Goal: Information Seeking & Learning: Check status

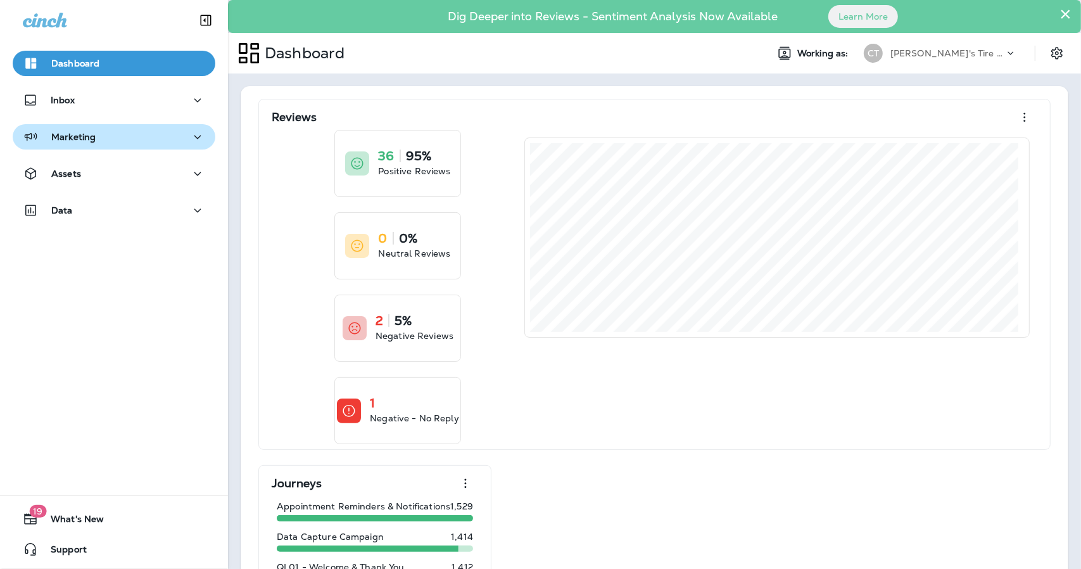
click at [66, 139] on p "Marketing" at bounding box center [73, 137] width 44 height 10
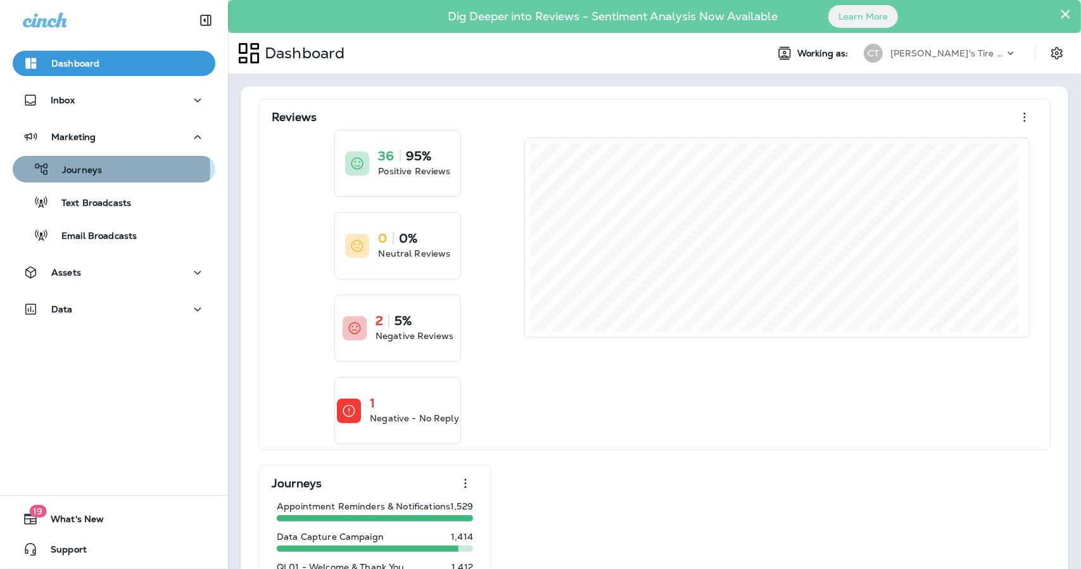
click at [98, 169] on p "Journeys" at bounding box center [75, 171] width 53 height 12
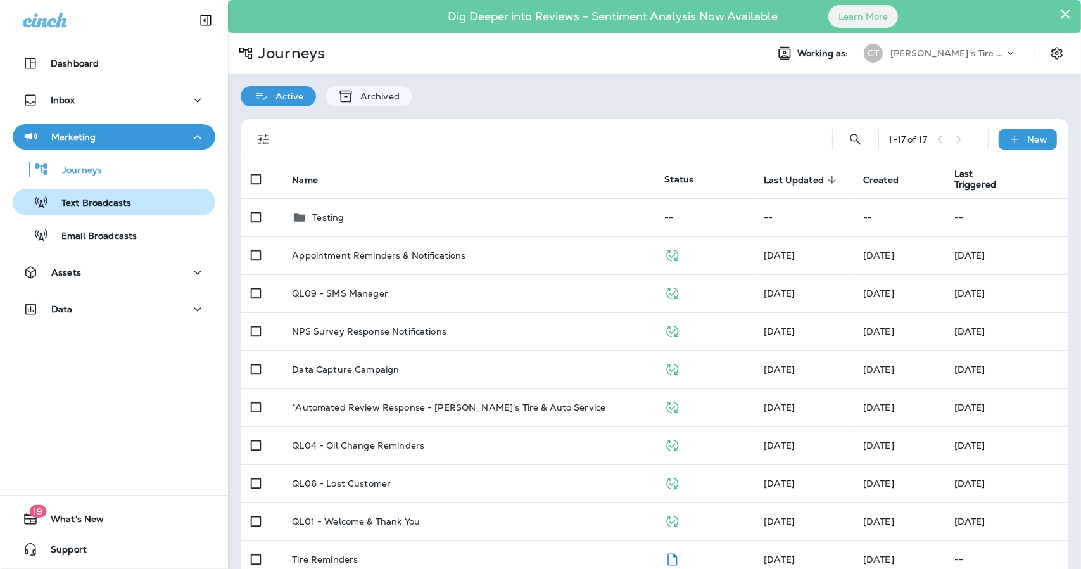
click at [87, 213] on button "Text Broadcasts" at bounding box center [114, 202] width 203 height 27
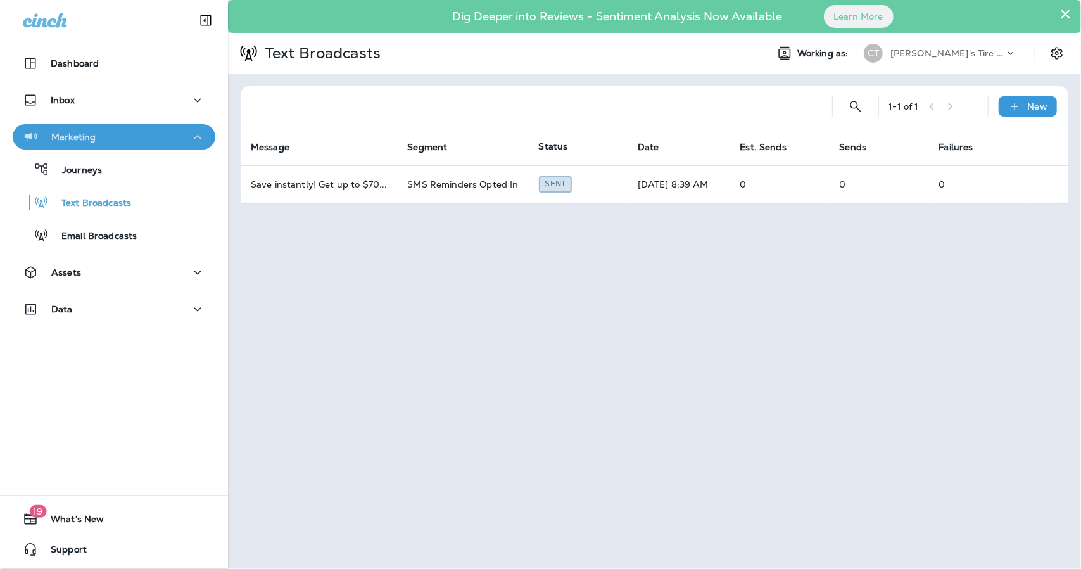
click at [86, 142] on div "Marketing" at bounding box center [59, 137] width 73 height 16
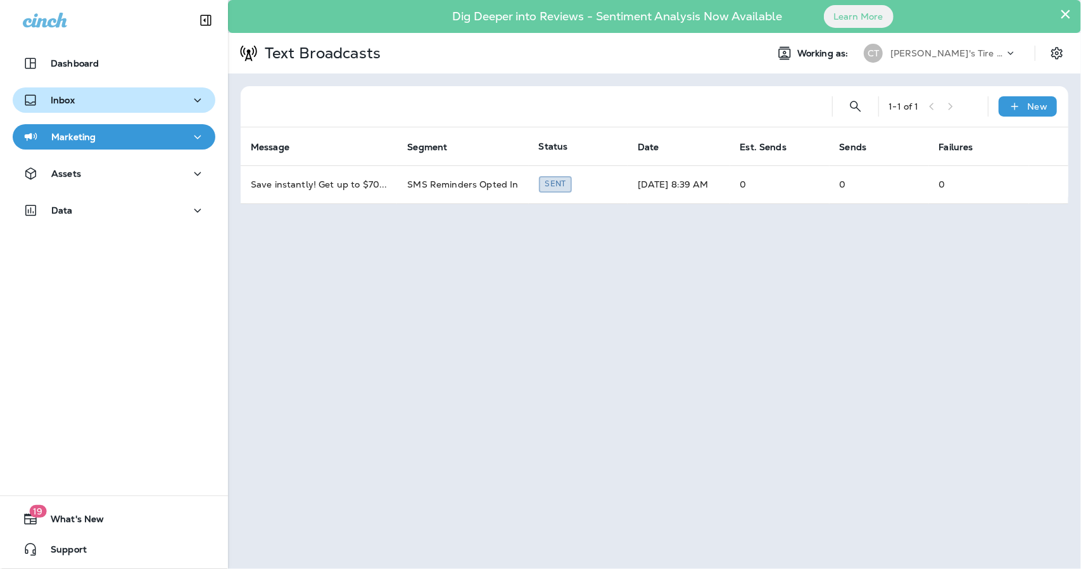
click at [84, 111] on button "Inbox" at bounding box center [114, 99] width 203 height 25
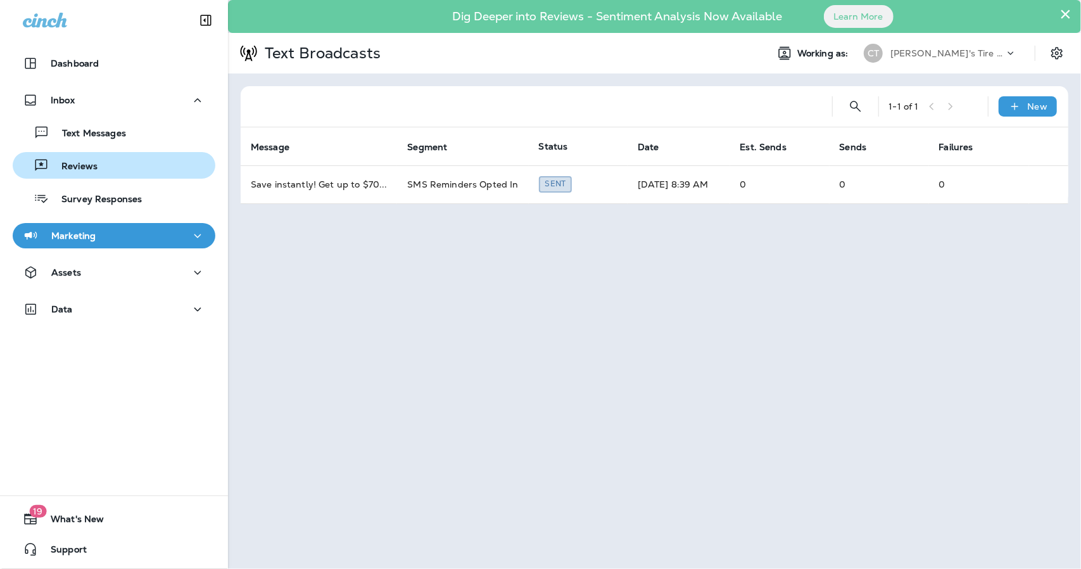
click at [73, 161] on p "Reviews" at bounding box center [73, 167] width 49 height 12
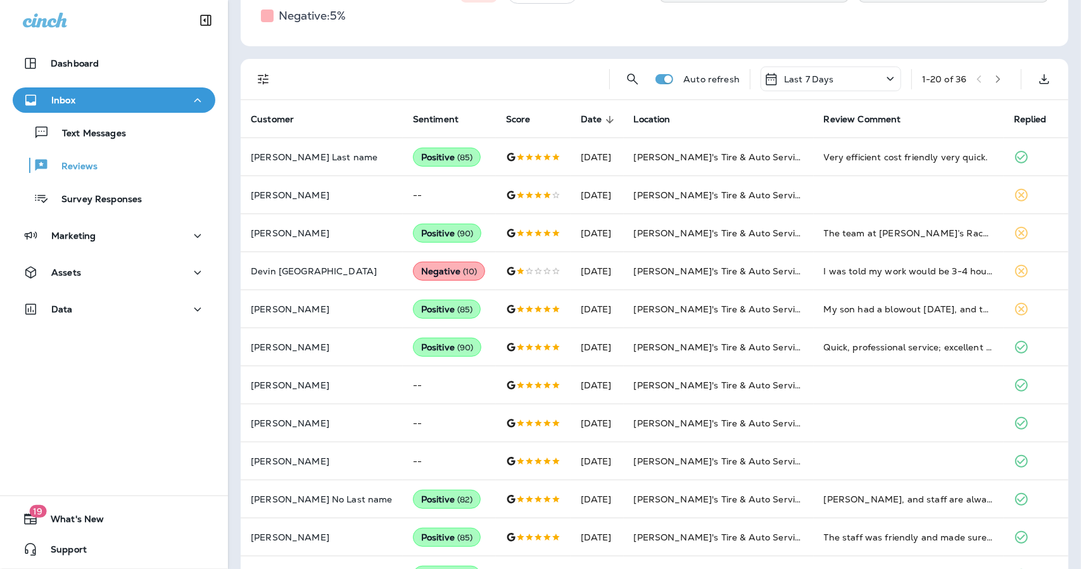
scroll to position [237, 0]
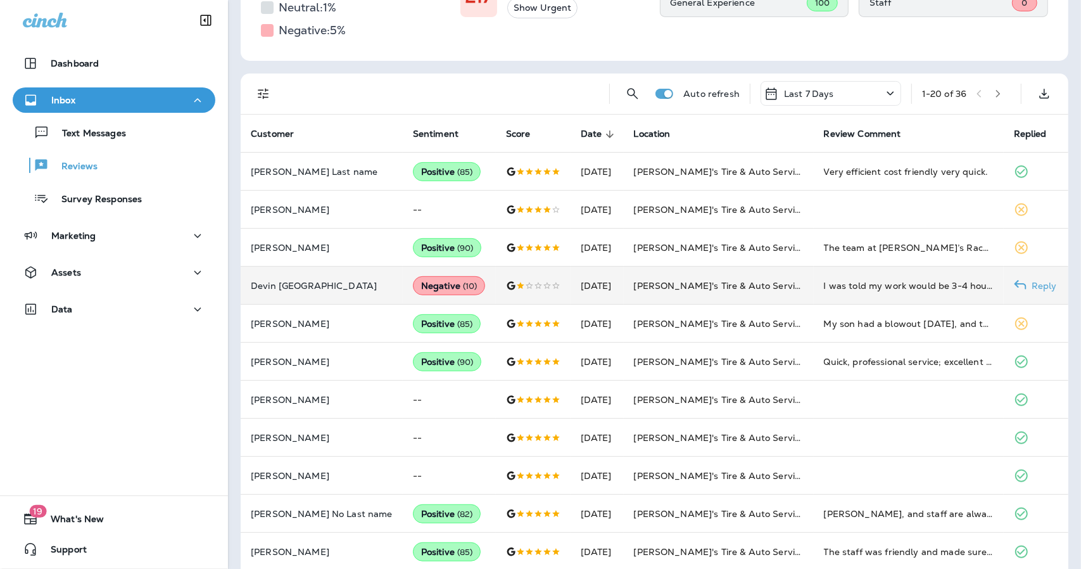
click at [571, 274] on td "[DATE]" at bounding box center [597, 286] width 53 height 38
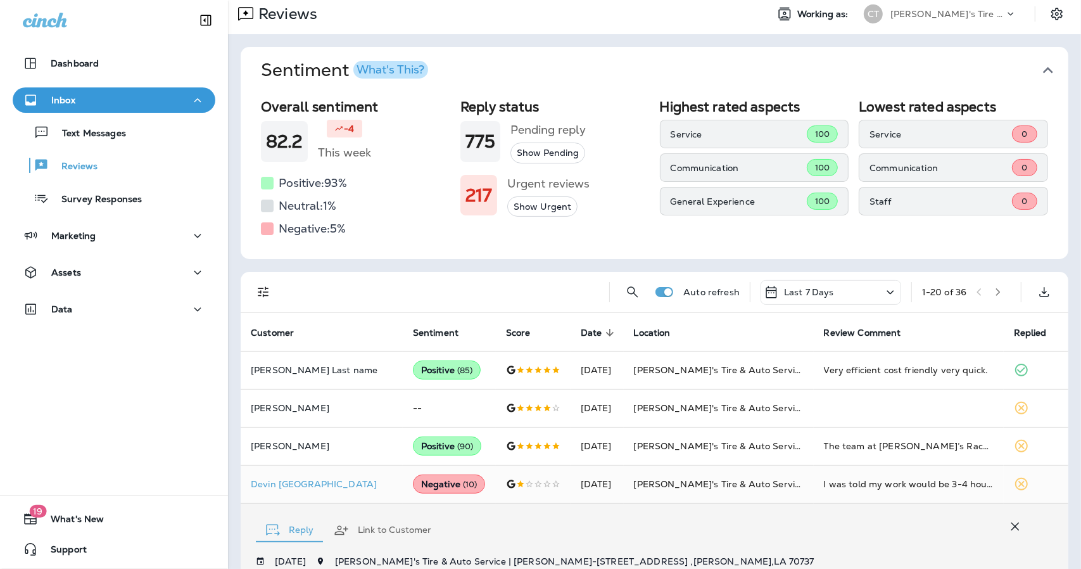
scroll to position [0, 0]
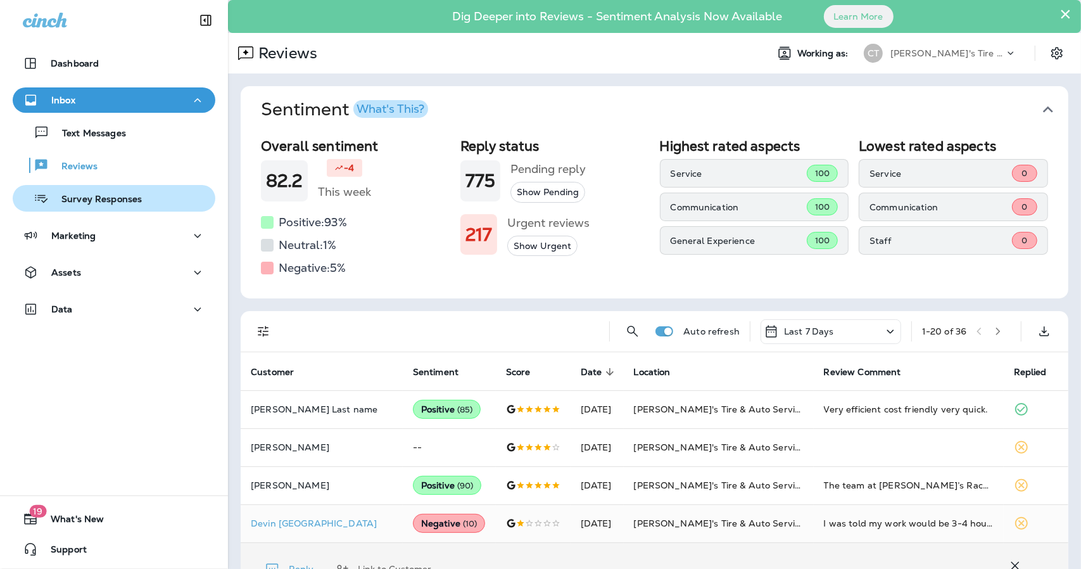
click at [114, 201] on p "Survey Responses" at bounding box center [95, 200] width 93 height 12
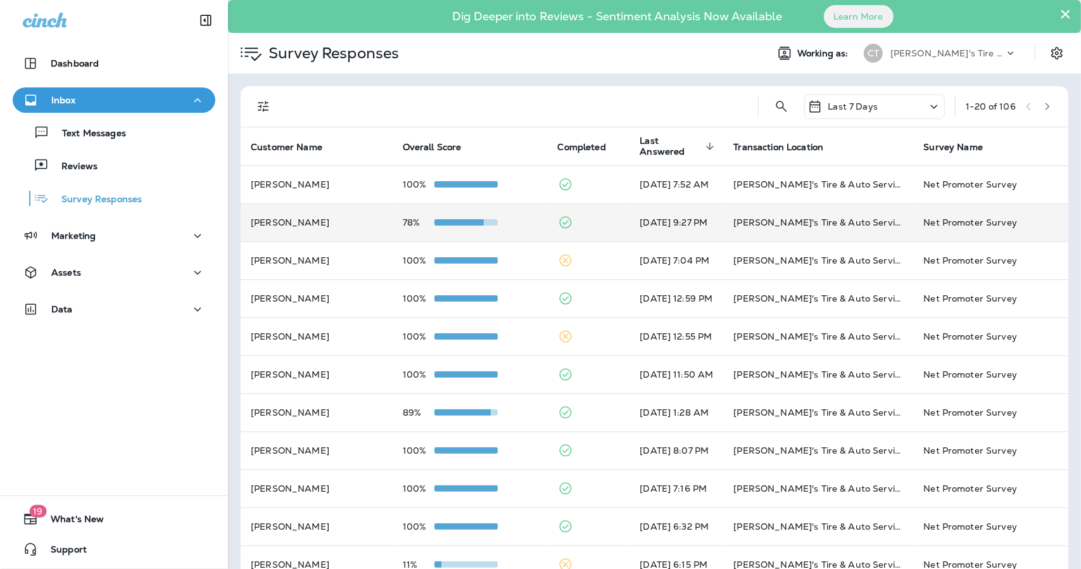
click at [579, 222] on td at bounding box center [589, 222] width 82 height 38
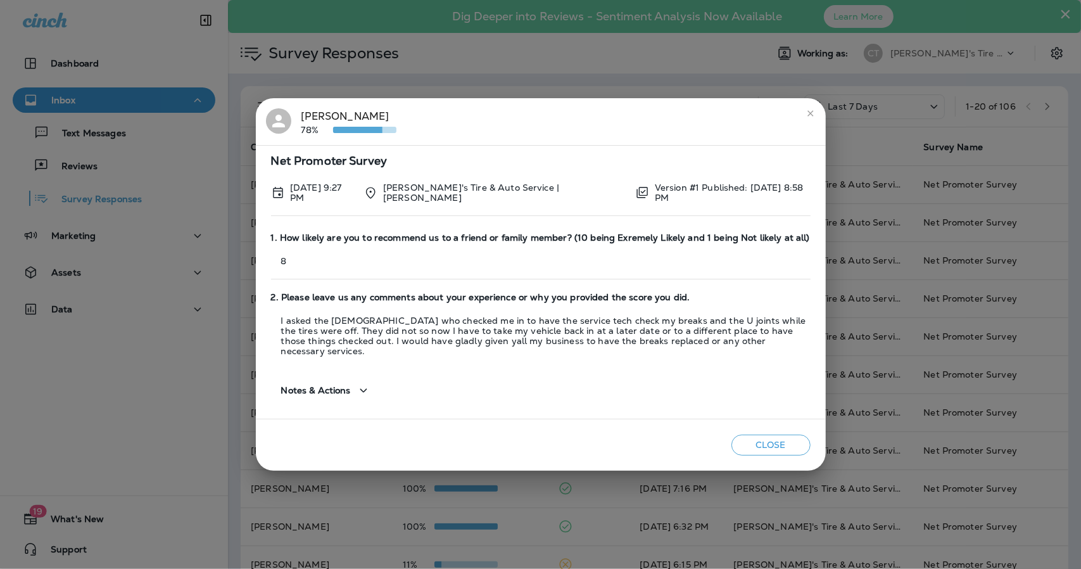
click at [362, 382] on icon "button" at bounding box center [363, 390] width 15 height 16
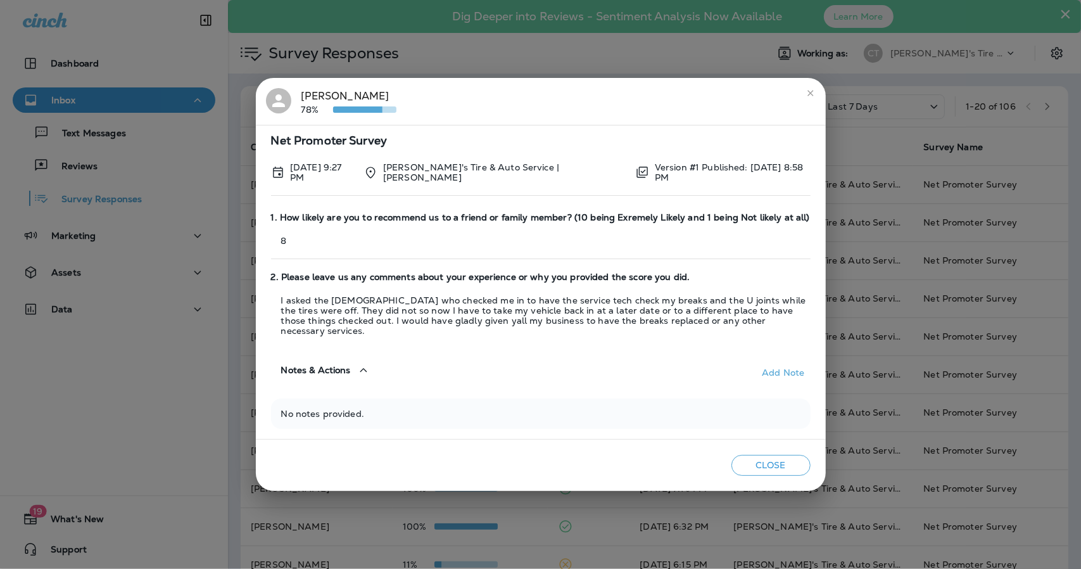
click at [362, 377] on button "Notes & Actions" at bounding box center [326, 370] width 110 height 36
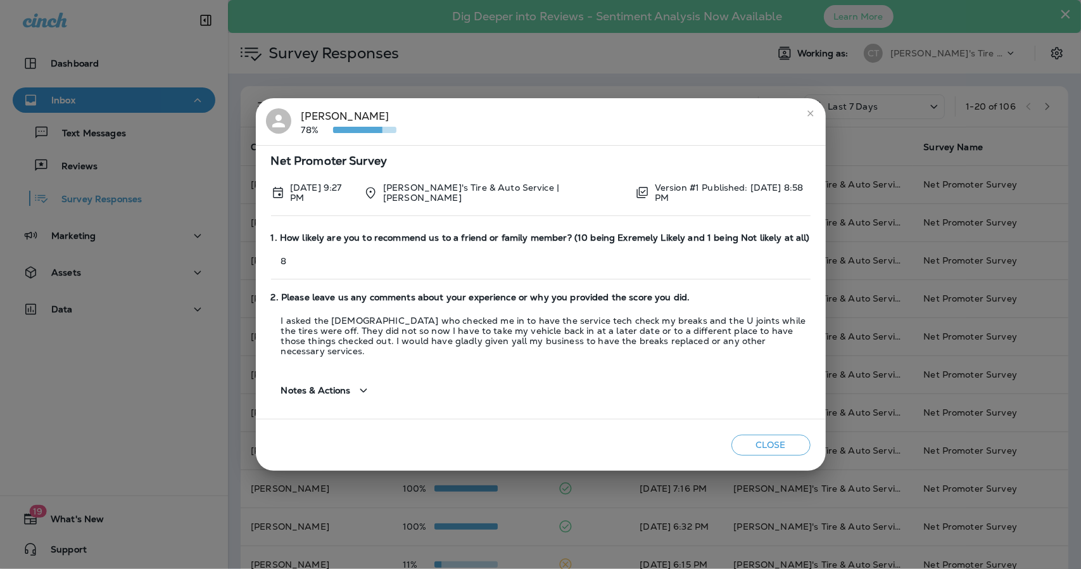
click at [811, 118] on icon "close" at bounding box center [810, 113] width 10 height 10
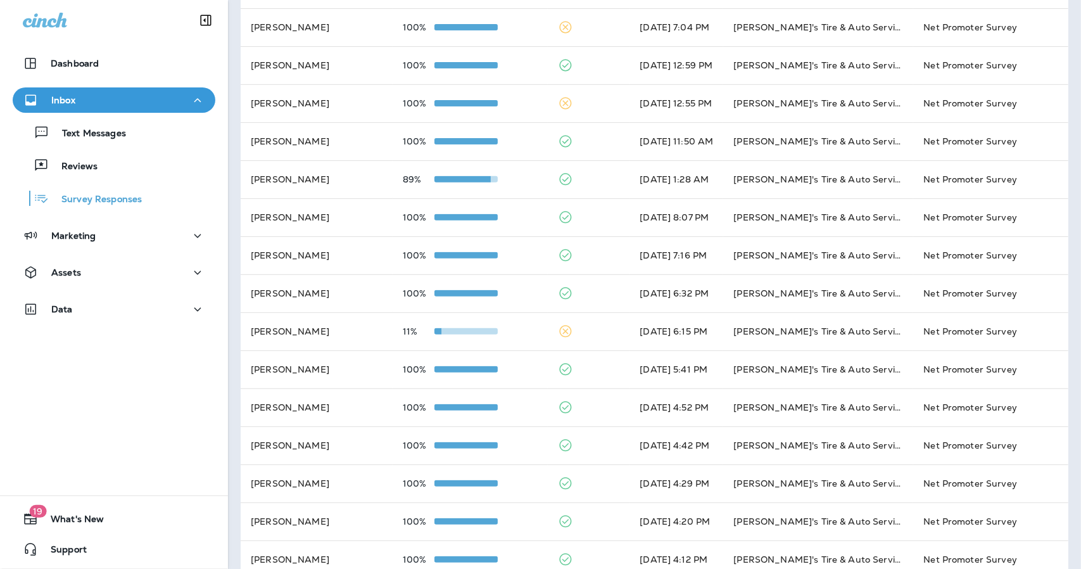
scroll to position [244, 0]
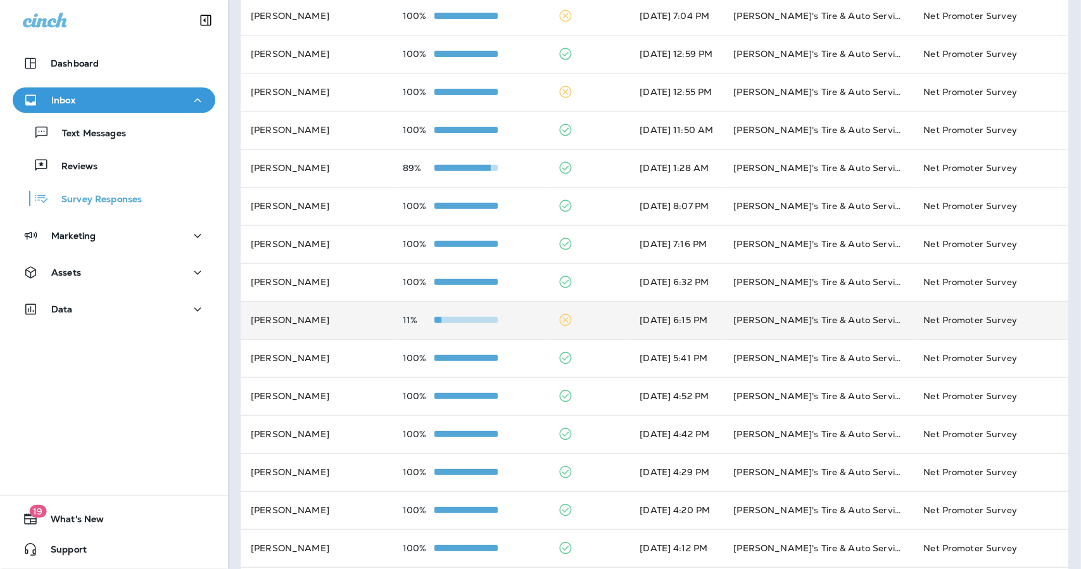
click at [495, 330] on td "11%" at bounding box center [470, 320] width 155 height 38
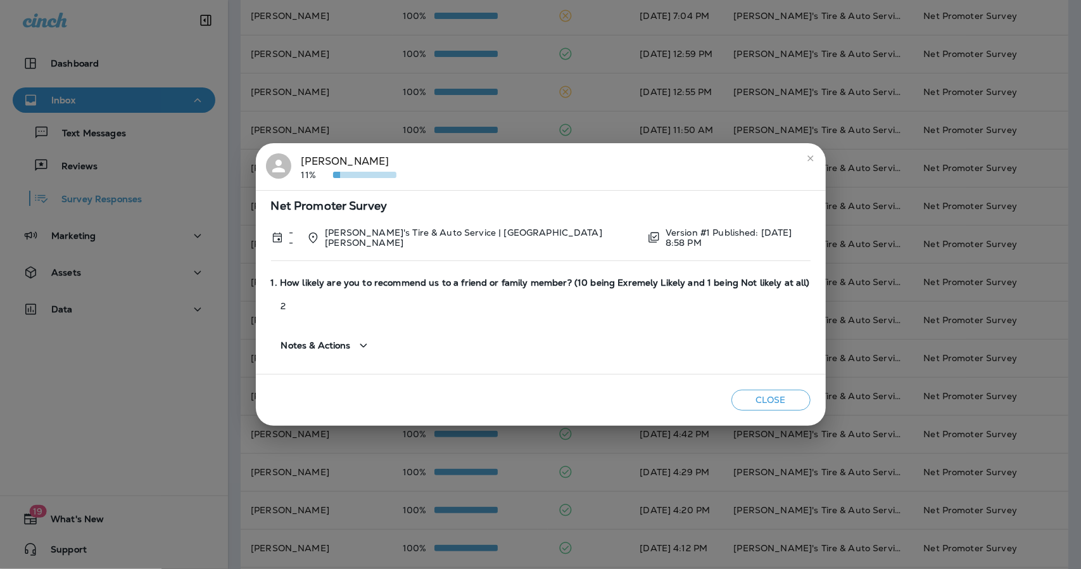
click at [357, 345] on div "Notes & Actions" at bounding box center [326, 346] width 90 height 16
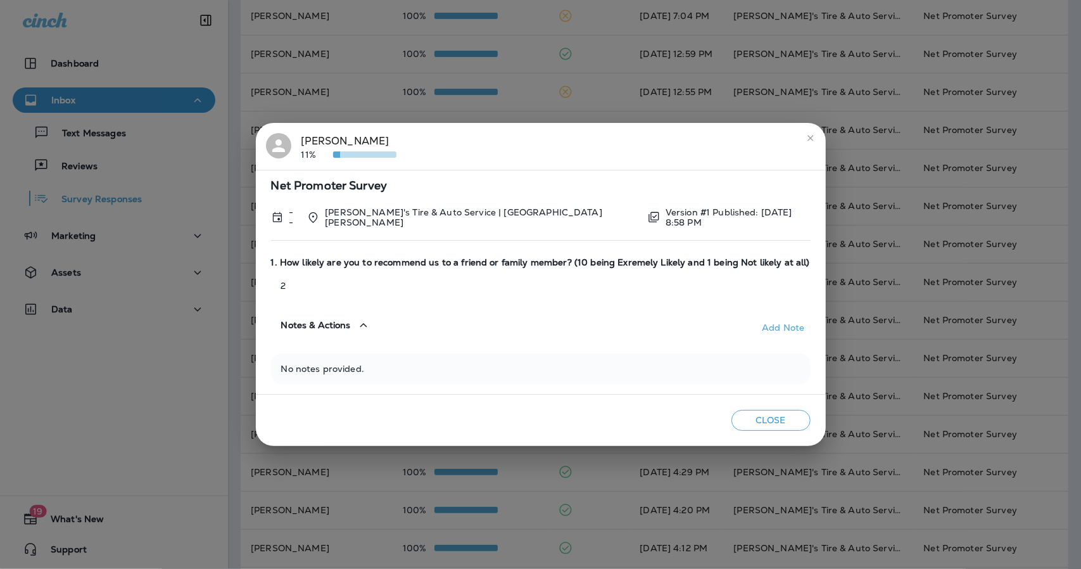
click at [357, 345] on div "Net Promoter Survey -- Chabill's Tire & Auto Service | Port [PERSON_NAME] Versi…" at bounding box center [541, 282] width 570 height 225
click at [355, 334] on button "Notes & Actions" at bounding box center [326, 325] width 110 height 36
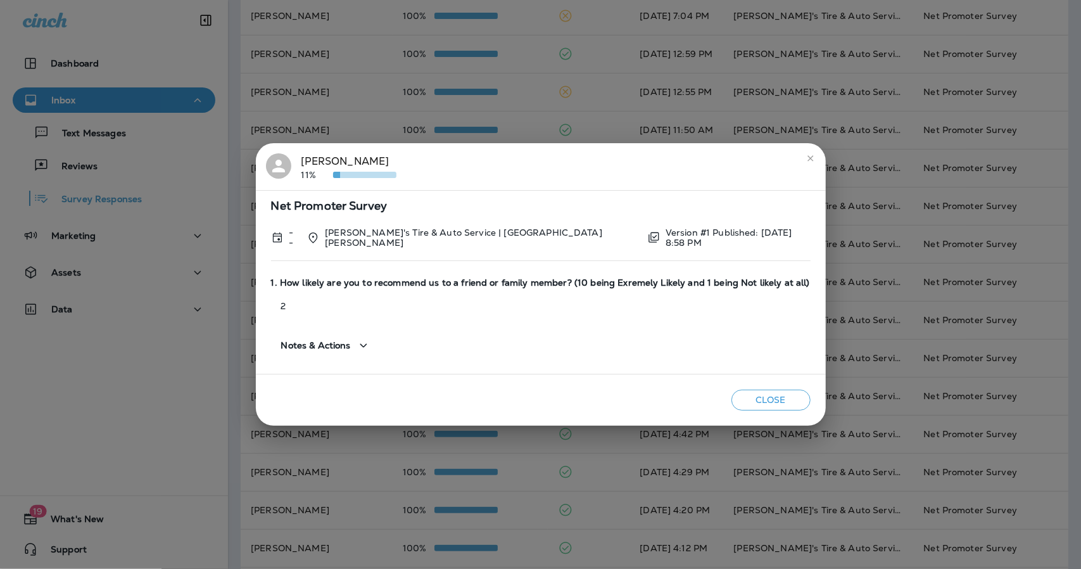
click at [807, 160] on icon "close" at bounding box center [810, 158] width 6 height 6
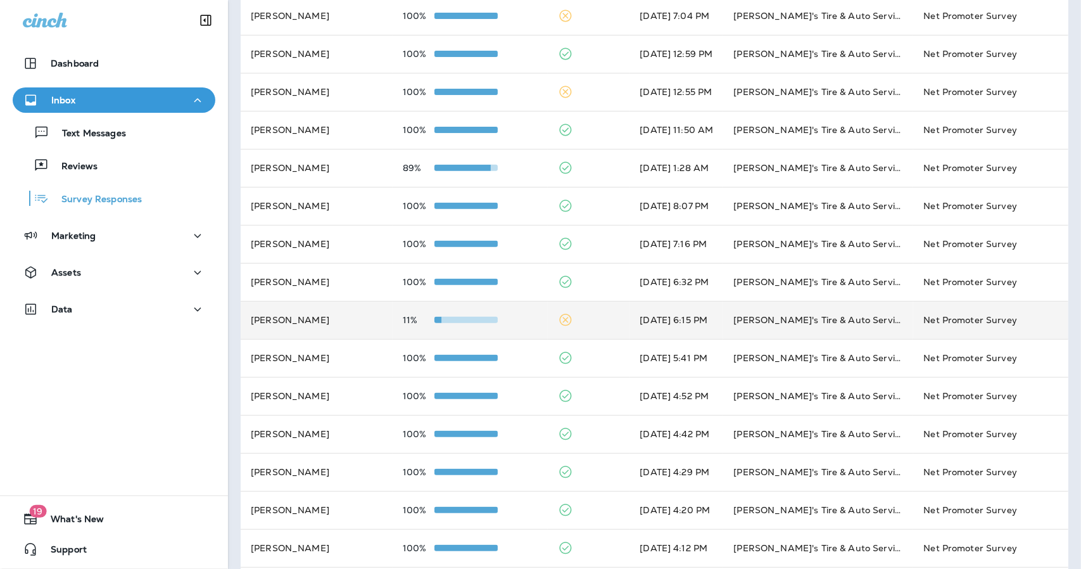
click at [590, 319] on td at bounding box center [589, 320] width 82 height 38
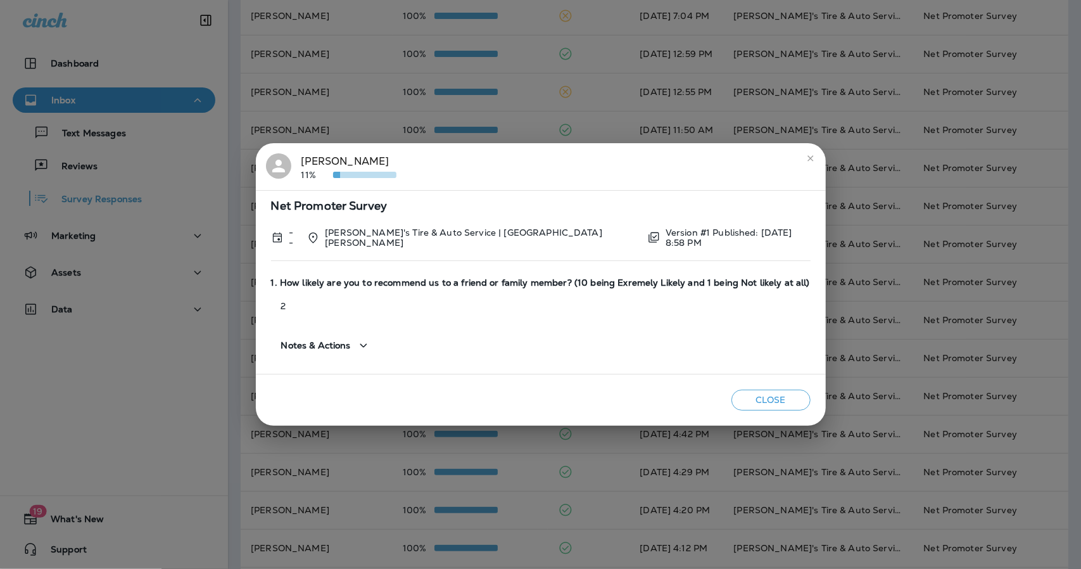
click at [805, 158] on icon "close" at bounding box center [810, 158] width 10 height 10
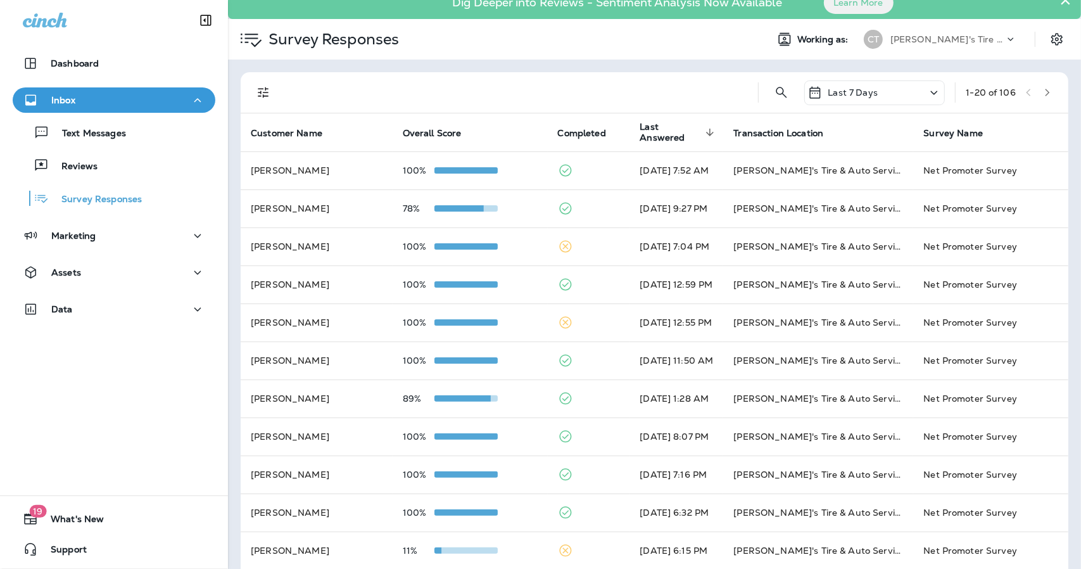
scroll to position [0, 0]
